Goal: Contribute content

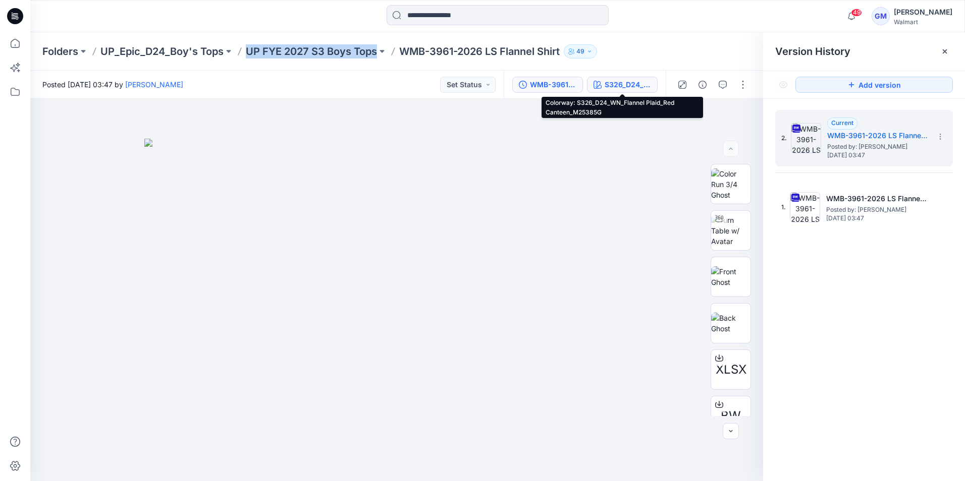
click at [623, 88] on div "S326_D24_WN_Flannel Plaid_Red Canteen_M25385G" at bounding box center [627, 84] width 46 height 11
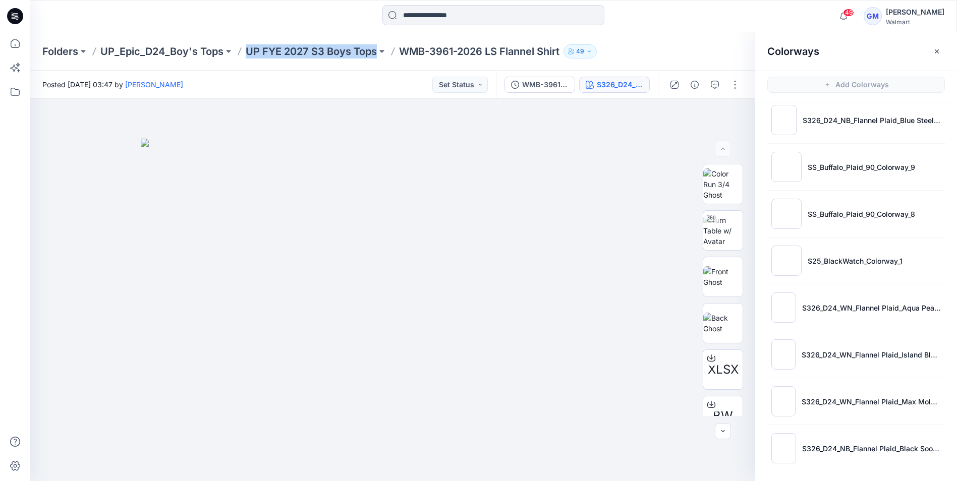
scroll to position [435, 0]
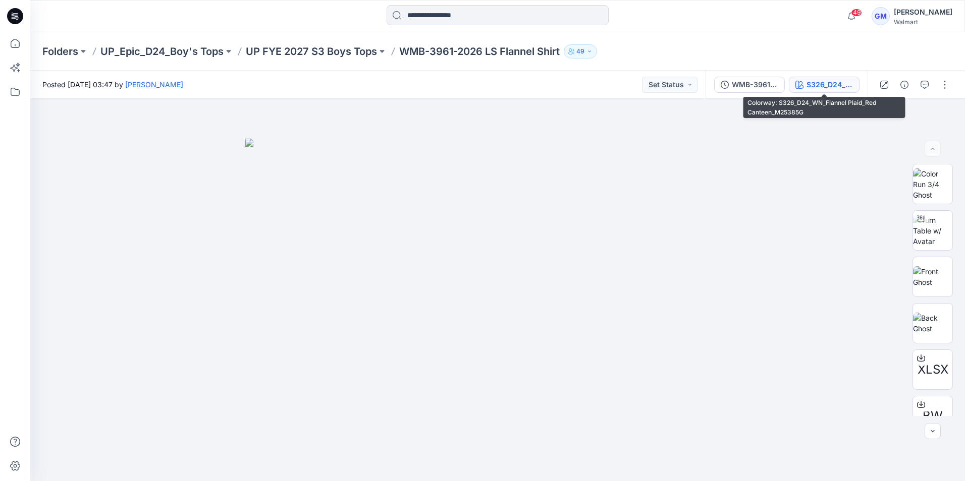
click at [810, 85] on div "S326_D24_WN_Flannel Plaid_Red Canteen_M25385G" at bounding box center [829, 84] width 46 height 11
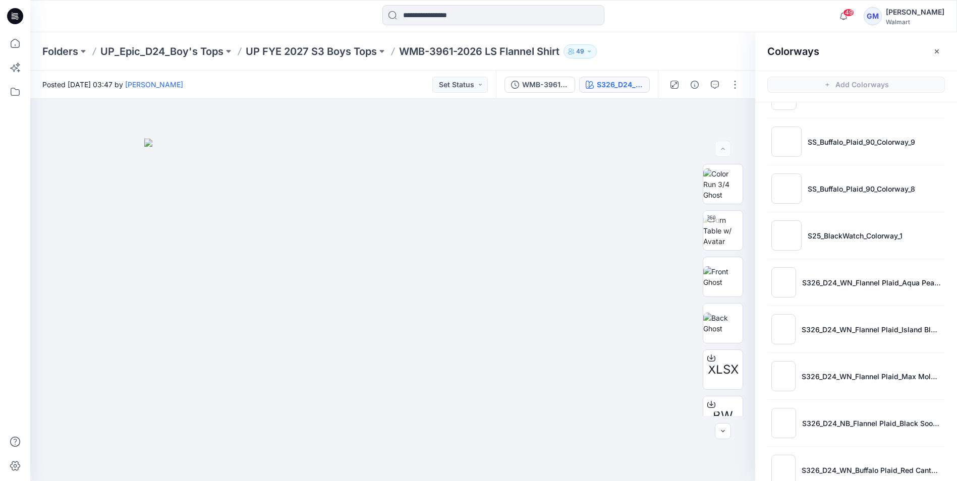
scroll to position [482, 0]
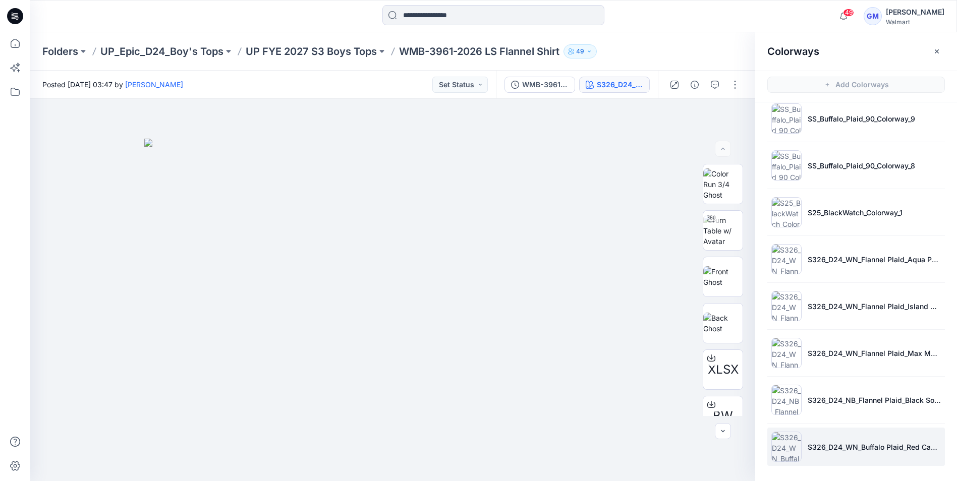
click at [785, 440] on img at bounding box center [786, 447] width 30 height 30
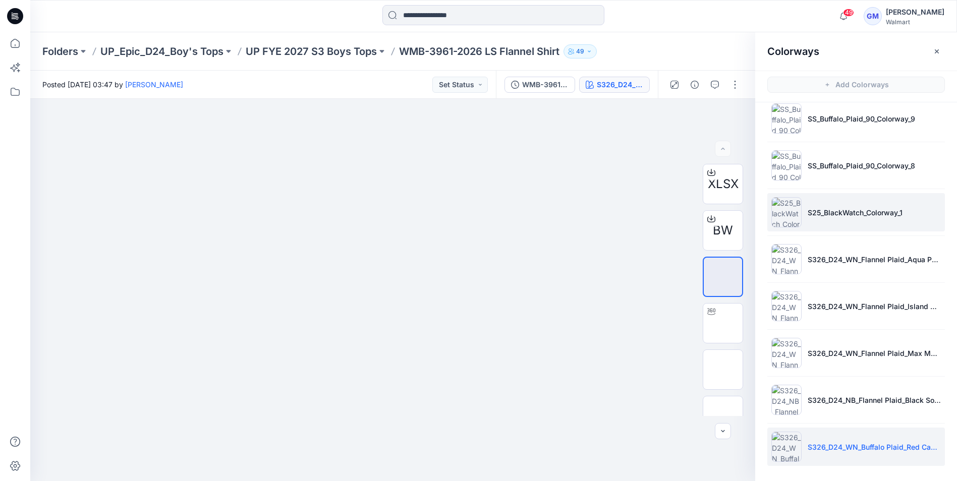
click at [779, 206] on img at bounding box center [786, 212] width 30 height 30
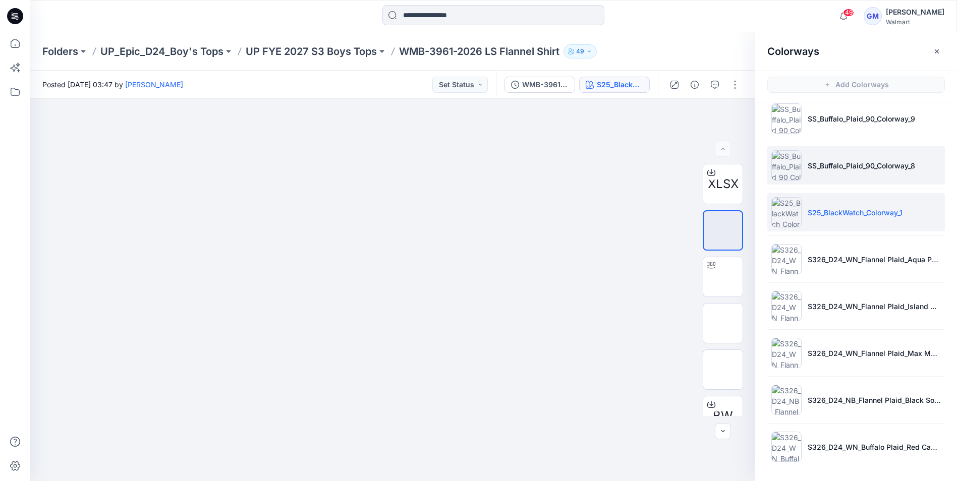
click at [786, 165] on img at bounding box center [786, 165] width 30 height 30
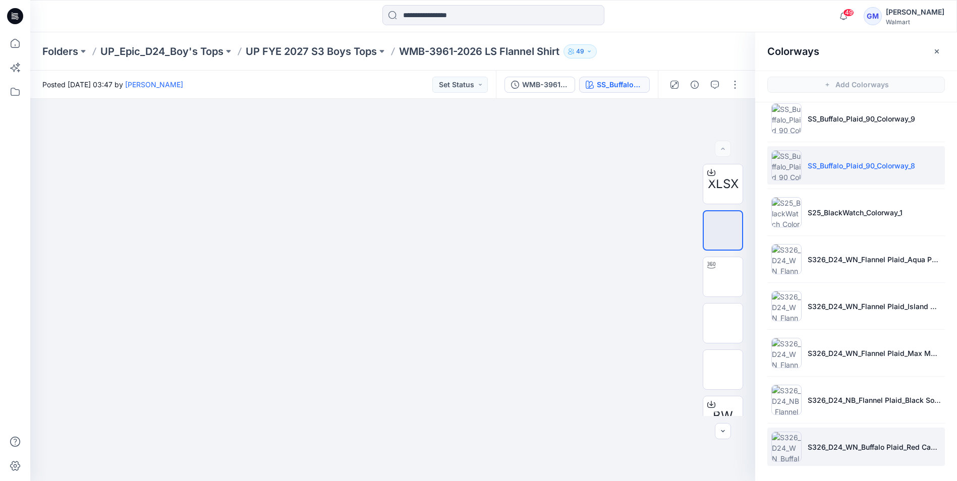
click at [786, 449] on img at bounding box center [786, 447] width 30 height 30
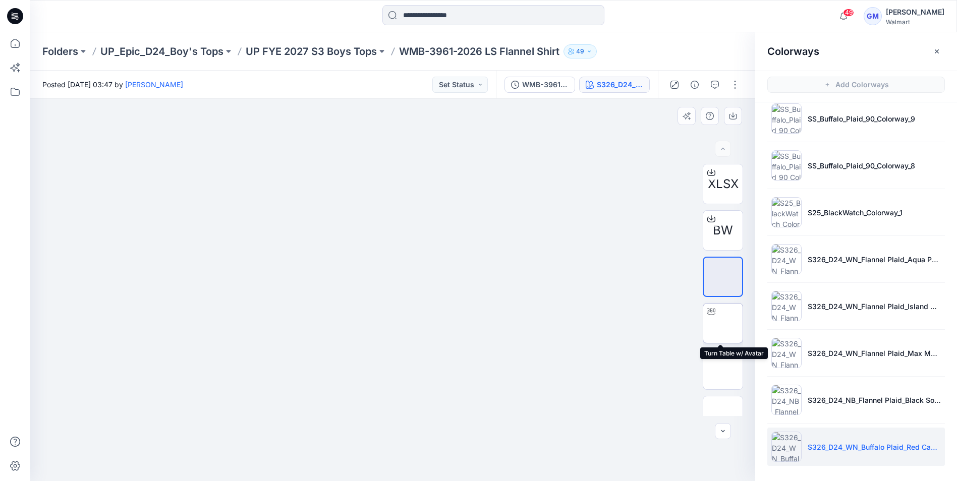
click at [723, 323] on img at bounding box center [723, 323] width 0 height 0
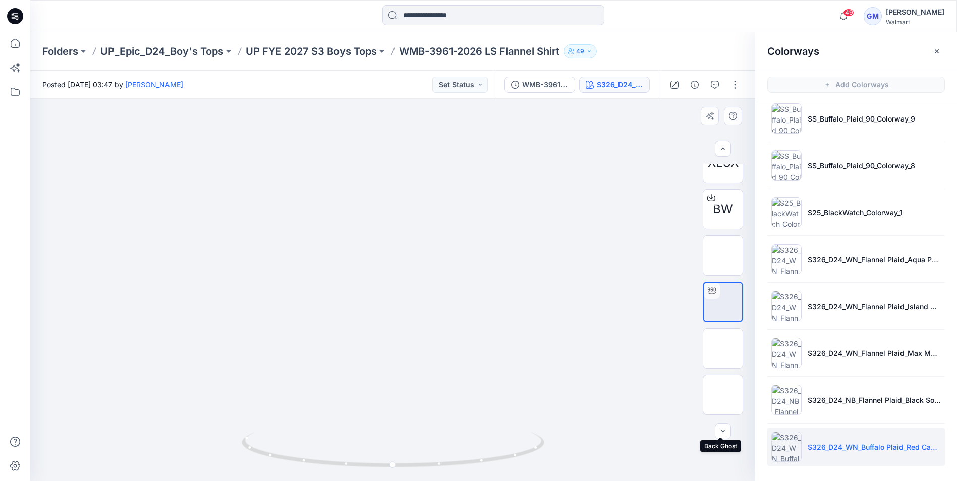
scroll to position [0, 0]
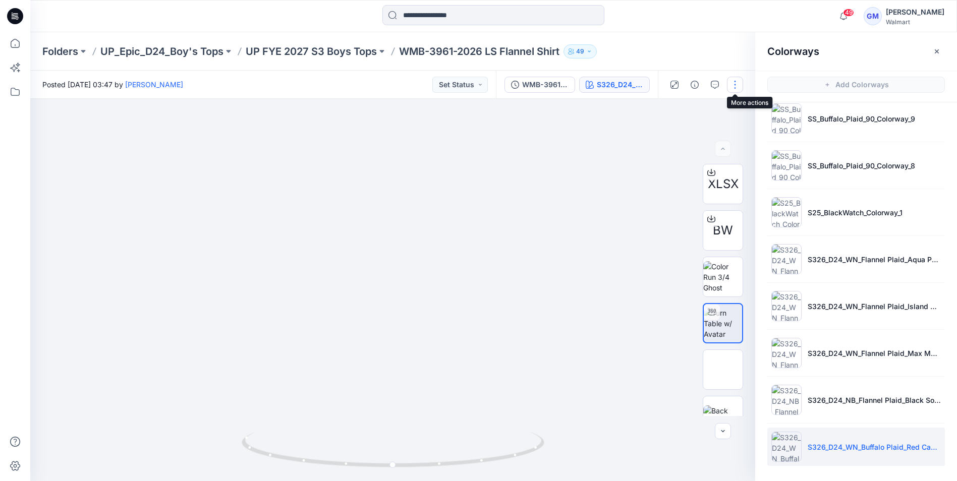
click at [736, 84] on button "button" at bounding box center [735, 85] width 16 height 16
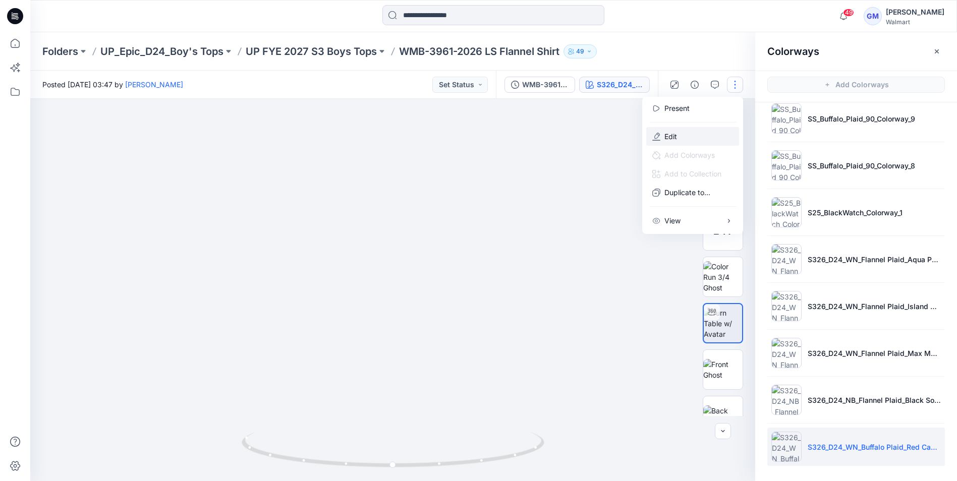
click at [676, 132] on p "Edit" at bounding box center [670, 136] width 13 height 11
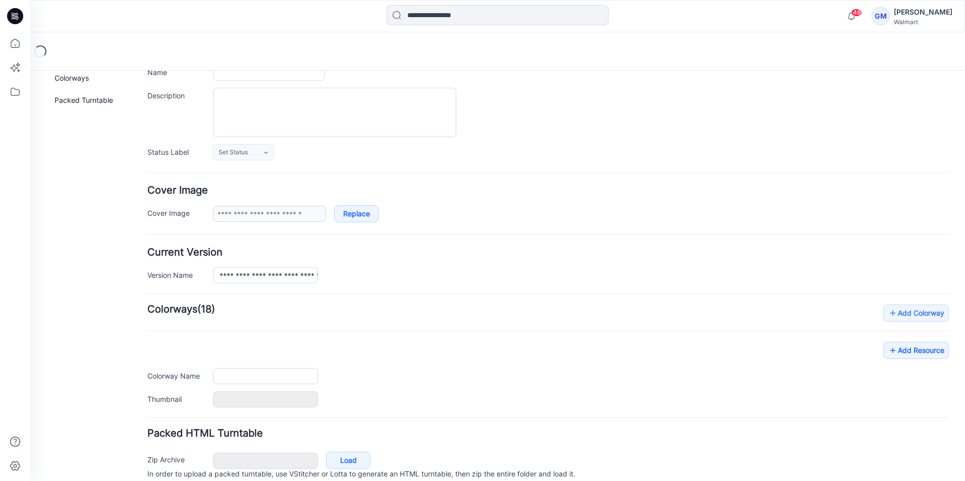
type input "**********"
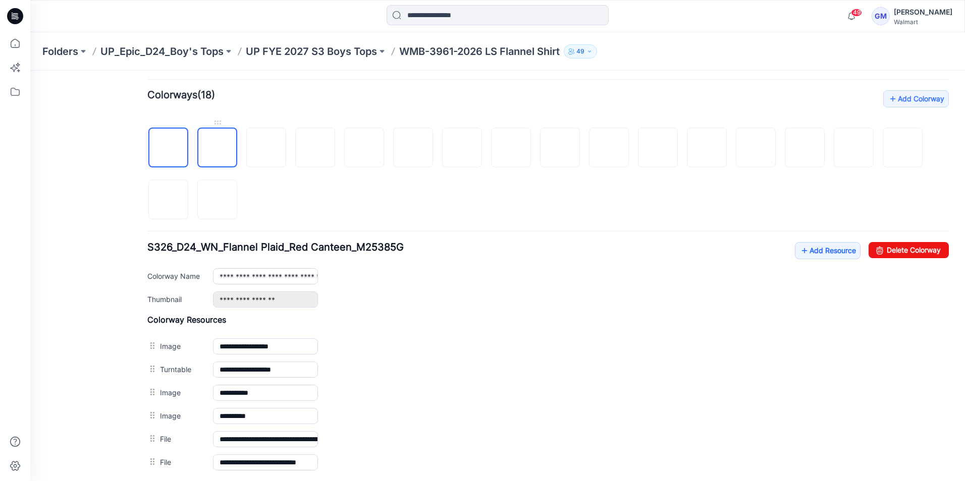
scroll to position [354, 0]
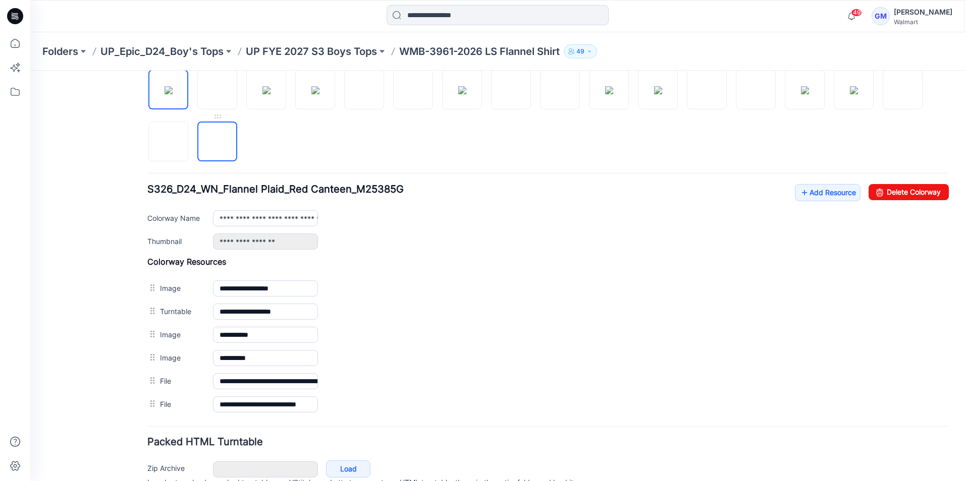
click at [219, 146] on img at bounding box center [217, 142] width 8 height 8
type input "**********"
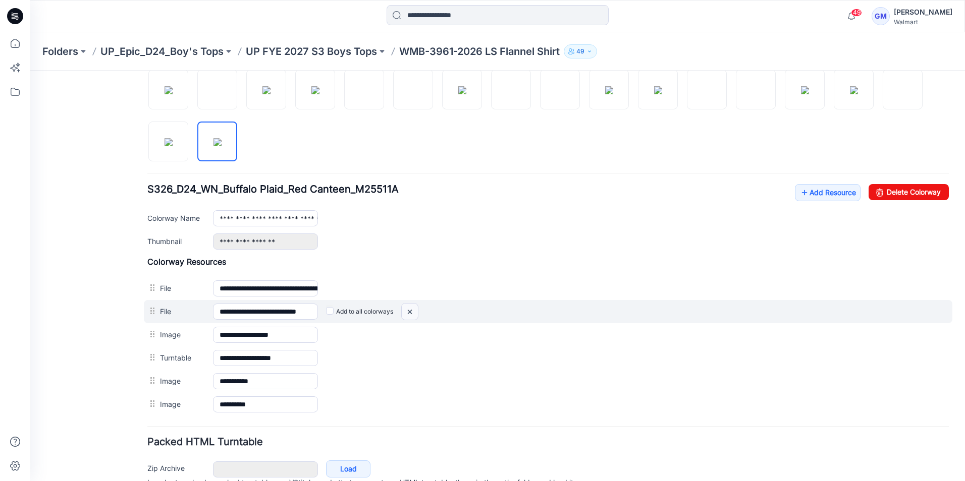
drag, startPoint x: 556, startPoint y: 123, endPoint x: 407, endPoint y: 310, distance: 239.1
click at [407, 310] on img at bounding box center [410, 312] width 16 height 17
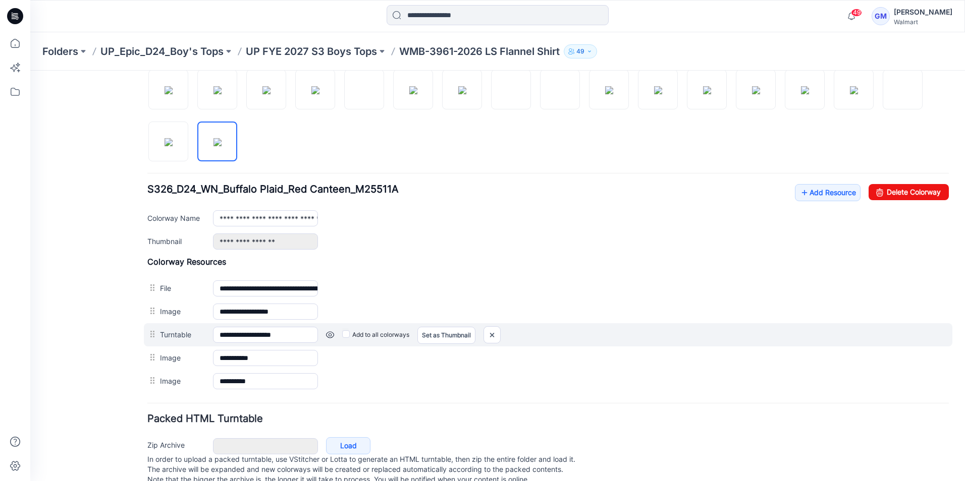
scroll to position [381, 0]
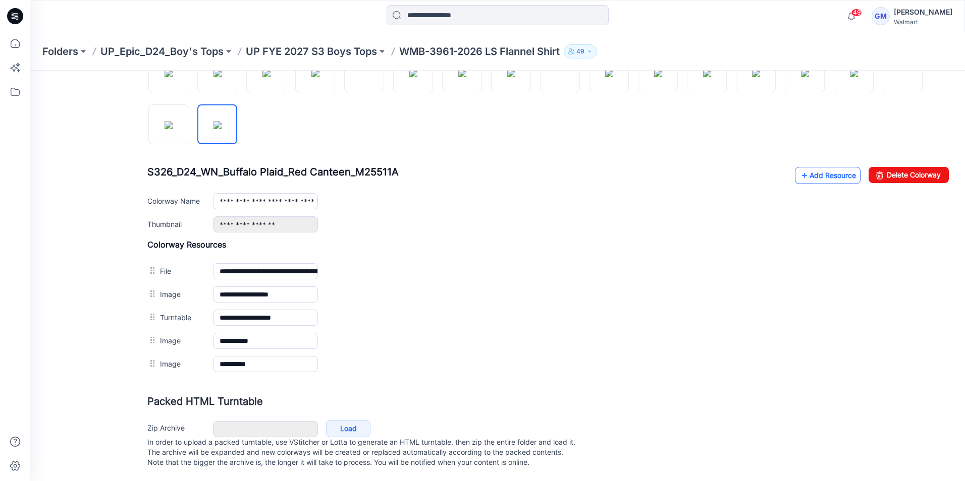
click at [815, 170] on link "Add Resource" at bounding box center [828, 175] width 66 height 17
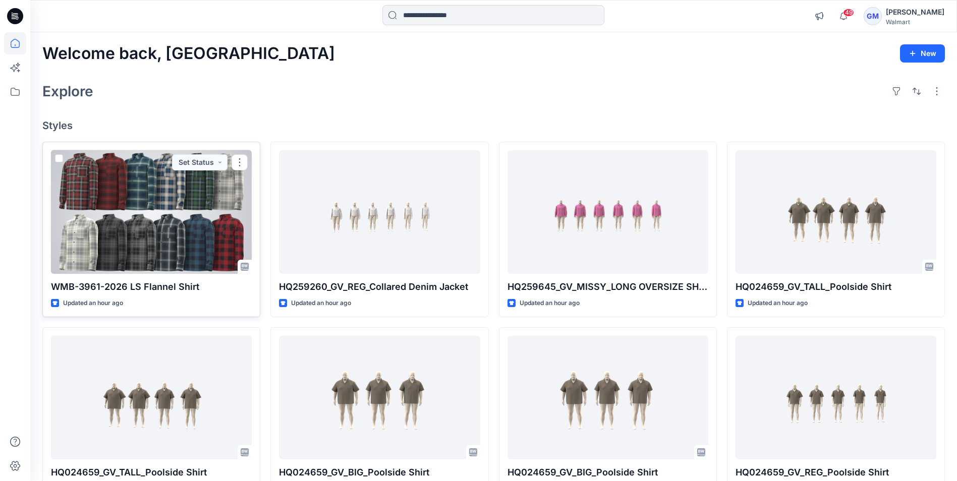
click at [185, 236] on div at bounding box center [151, 212] width 201 height 124
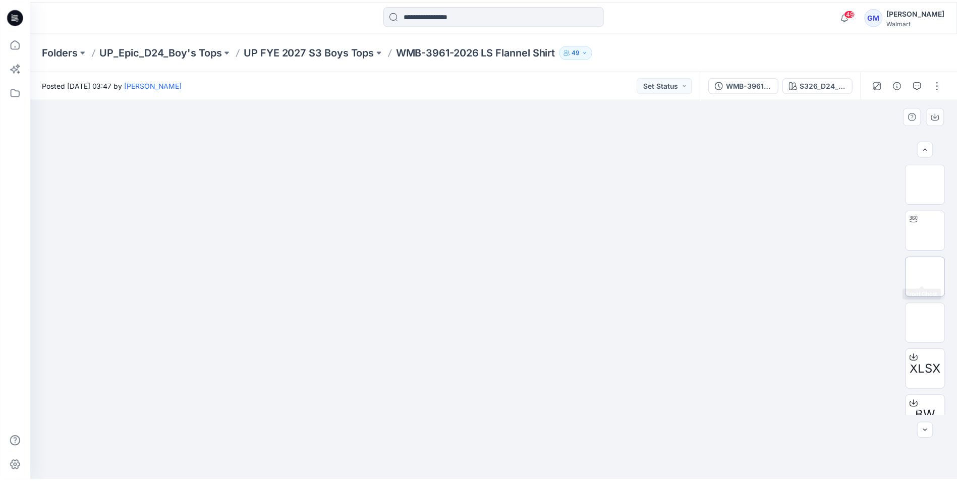
scroll to position [67, 0]
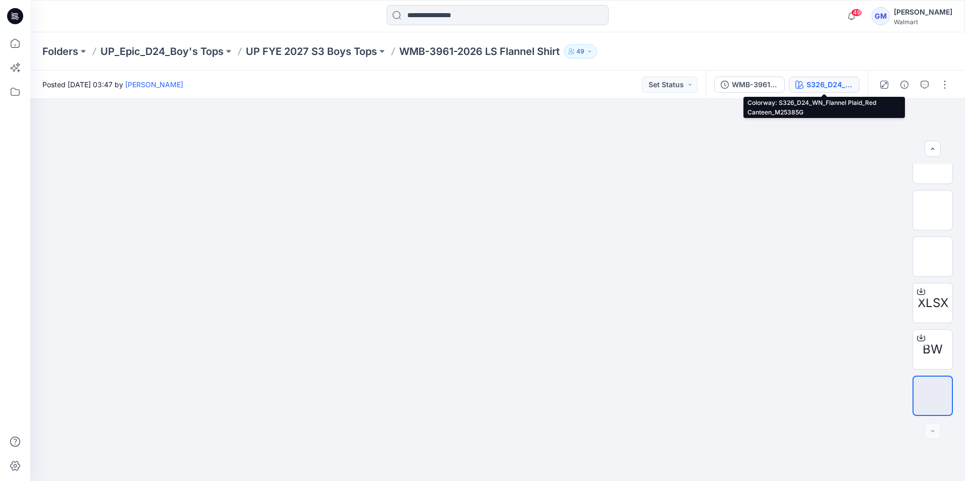
click at [840, 86] on div "S326_D24_WN_Flannel Plaid_Red Canteen_M25385G" at bounding box center [829, 84] width 46 height 11
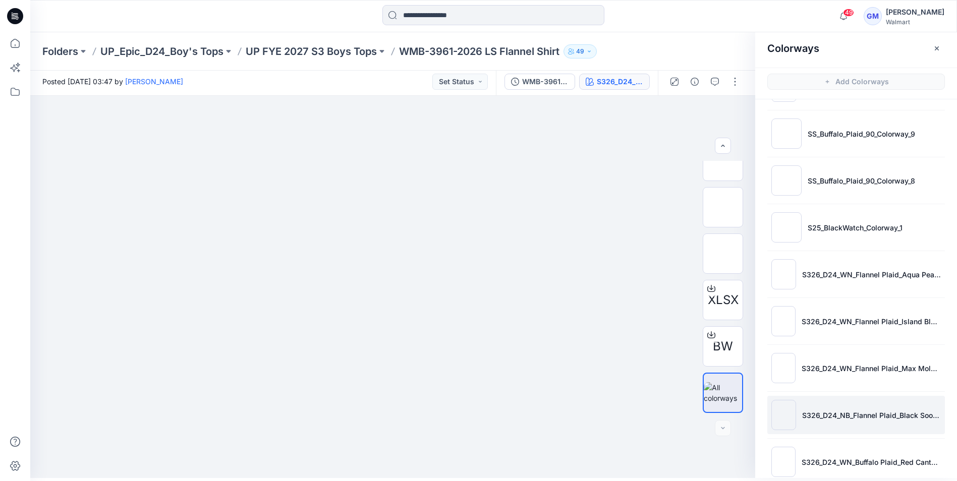
scroll to position [482, 0]
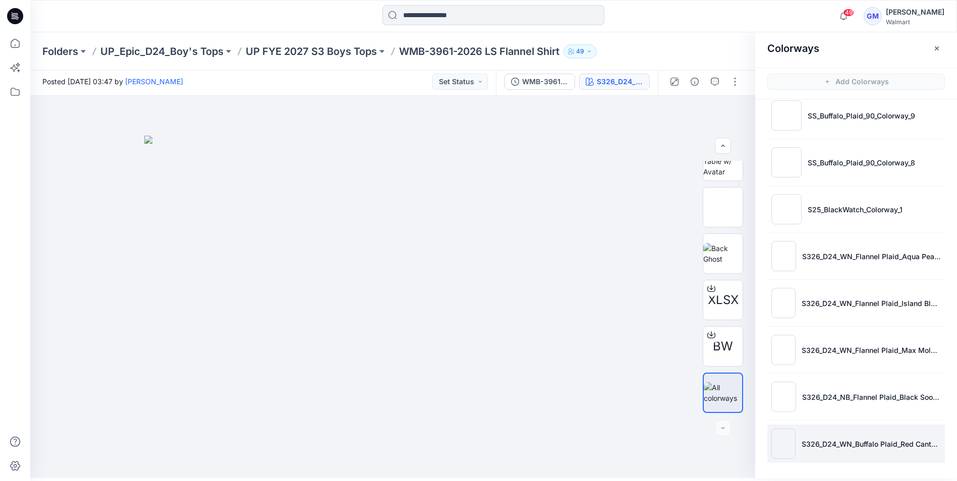
click at [787, 445] on img at bounding box center [783, 444] width 24 height 30
